Goal: Navigation & Orientation: Understand site structure

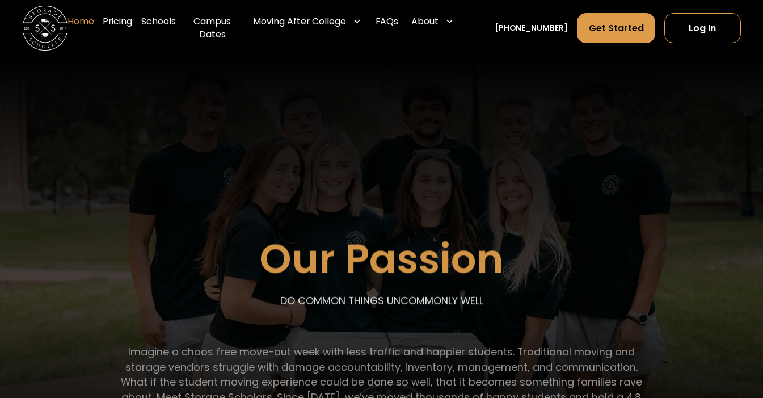
click at [81, 38] on link "Home" at bounding box center [81, 28] width 27 height 45
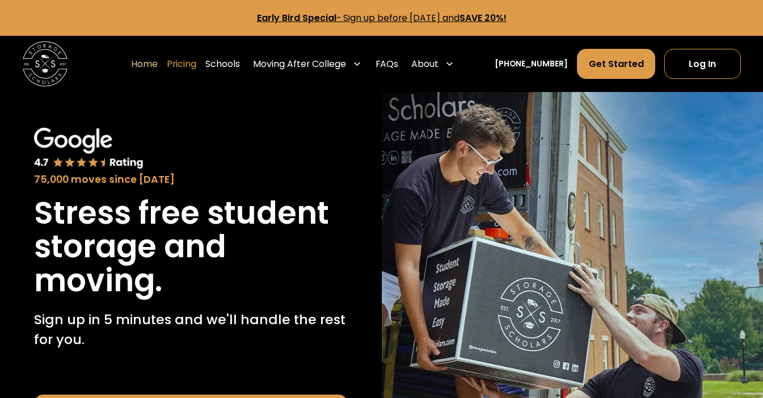
click at [196, 65] on link "Pricing" at bounding box center [182, 63] width 30 height 31
click at [153, 66] on link "Home" at bounding box center [144, 63] width 27 height 31
